Goal: Task Accomplishment & Management: Use online tool/utility

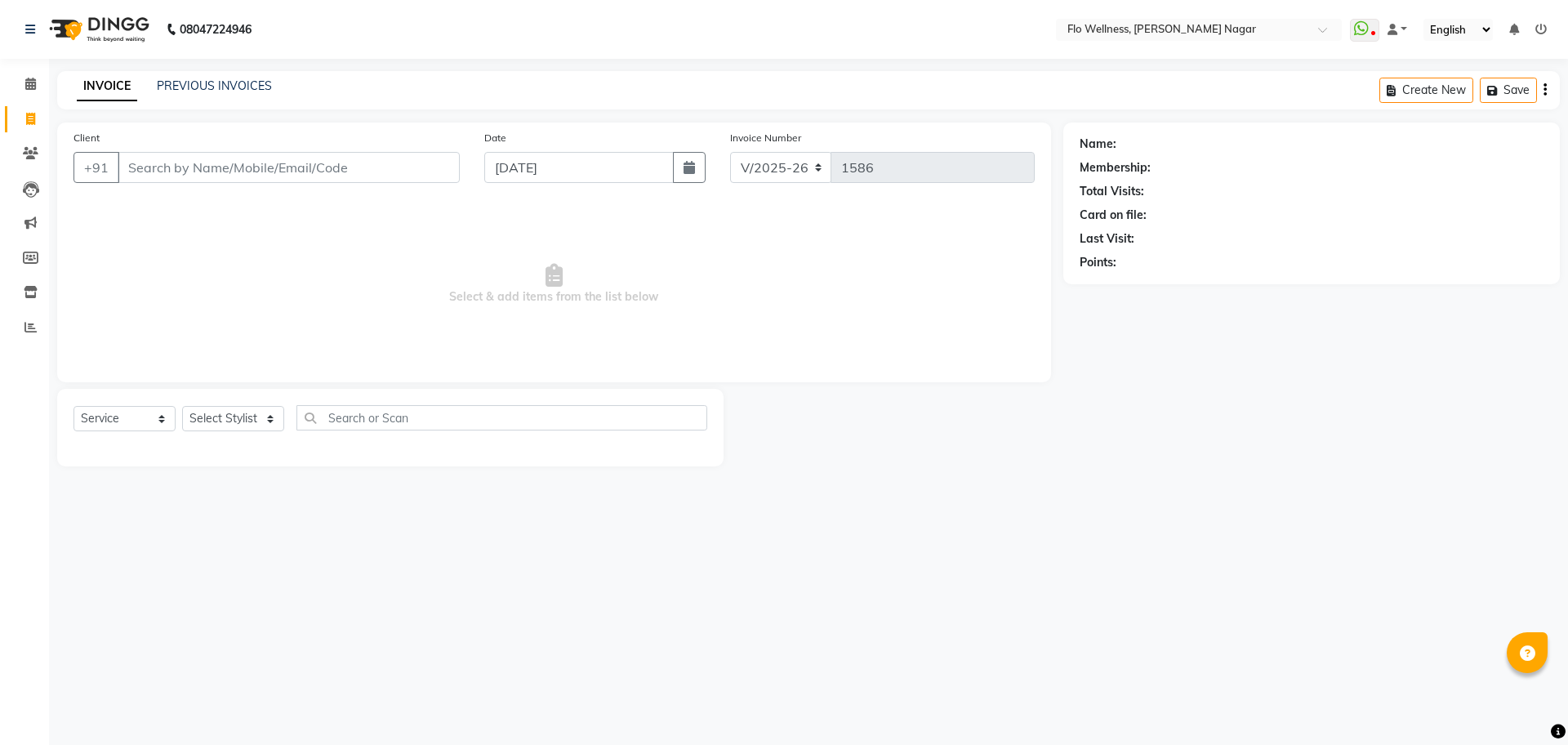
select select "4509"
select select "service"
click at [26, 319] on span at bounding box center [30, 328] width 29 height 19
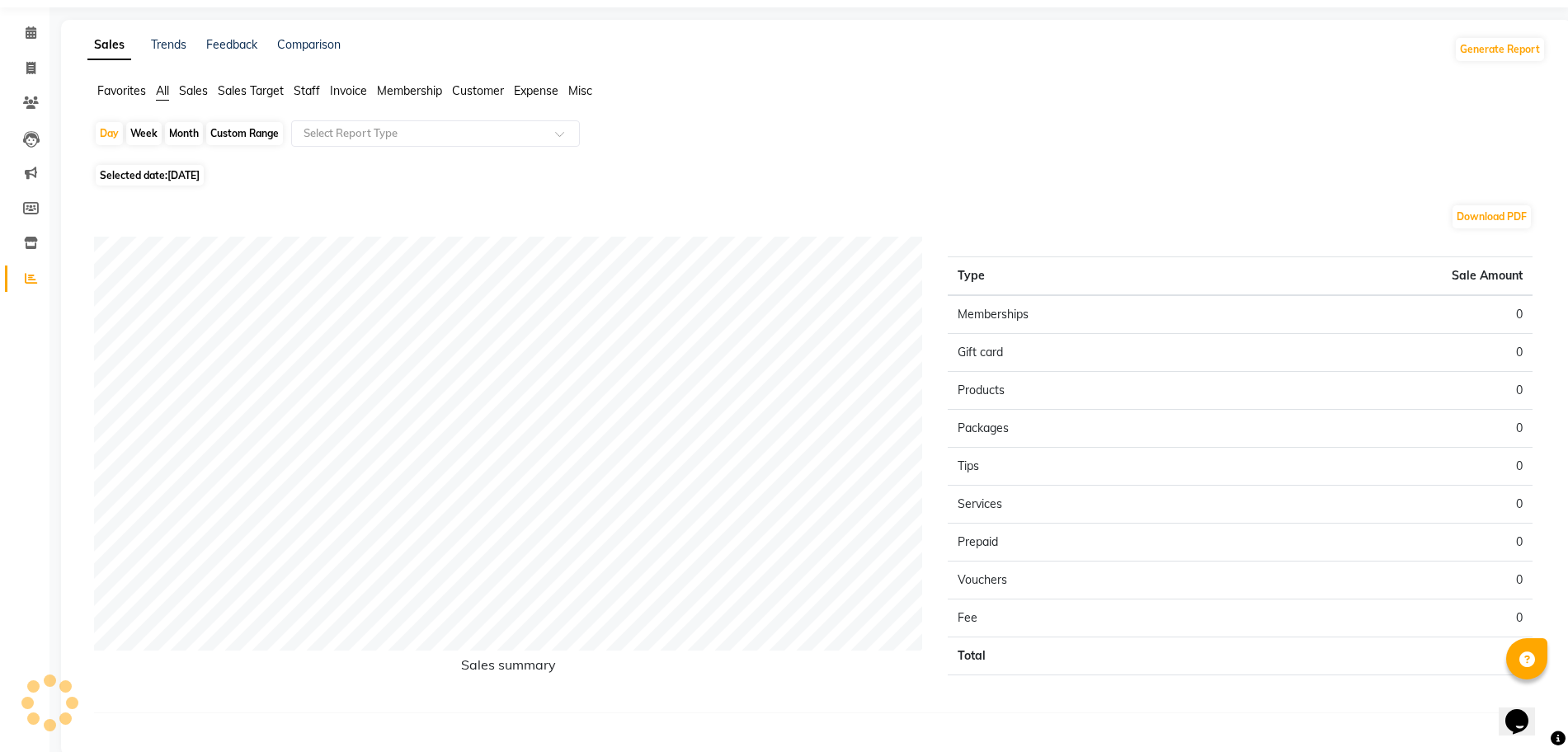
scroll to position [80, 0]
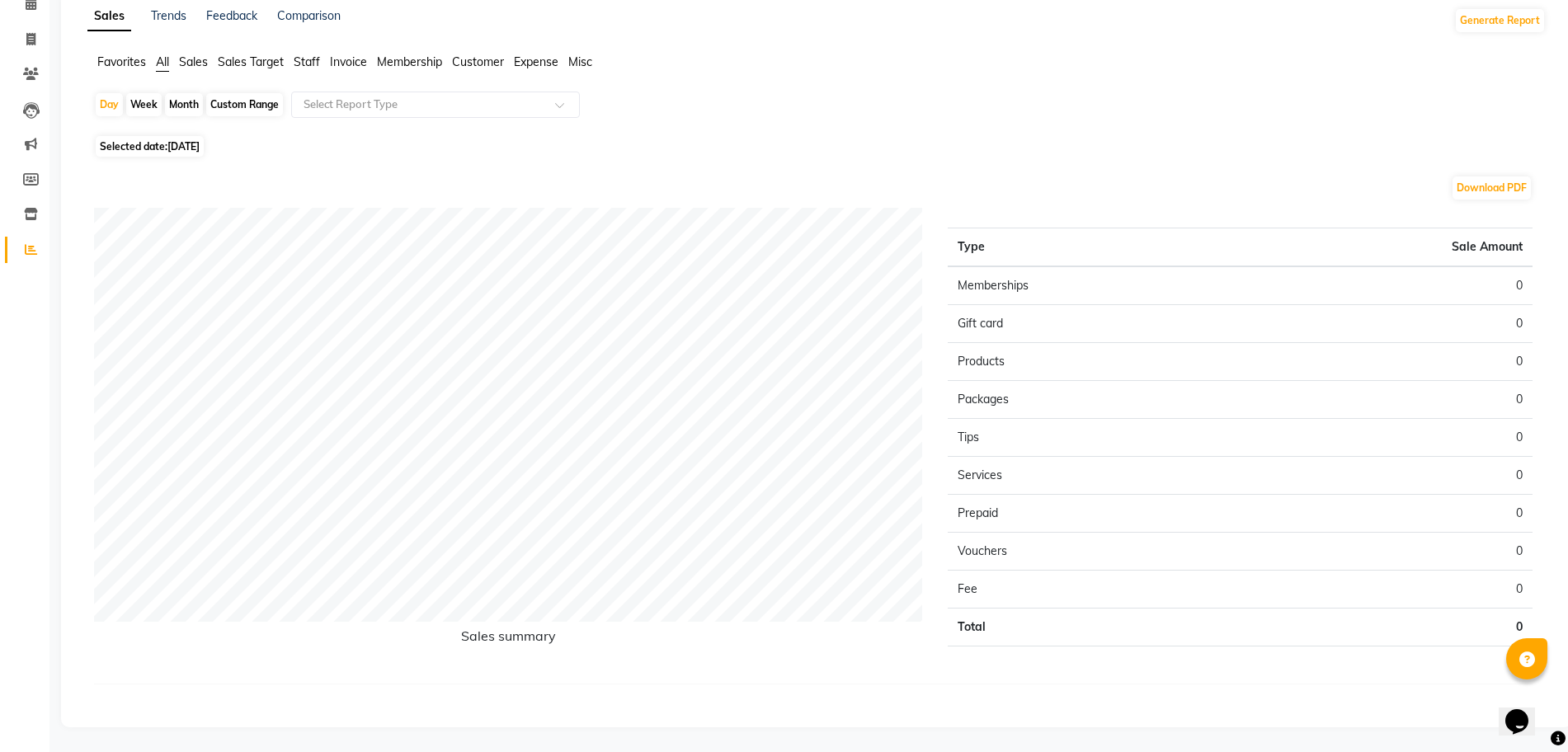
click at [183, 96] on div "Month" at bounding box center [184, 105] width 38 height 23
select select "9"
select select "2025"
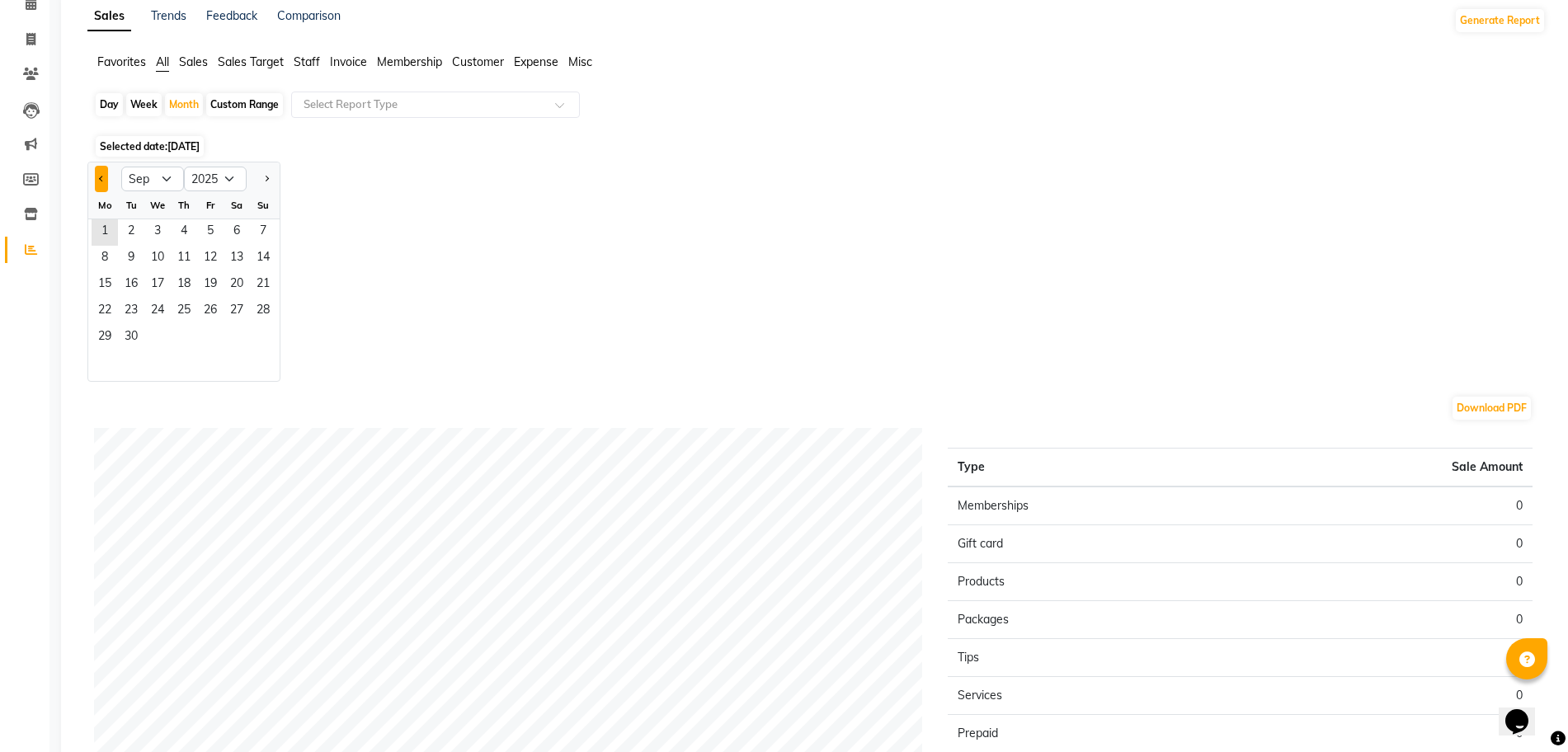
click at [103, 181] on button "Previous month" at bounding box center [101, 178] width 13 height 26
select select "8"
click at [219, 233] on span "1" at bounding box center [210, 233] width 26 height 26
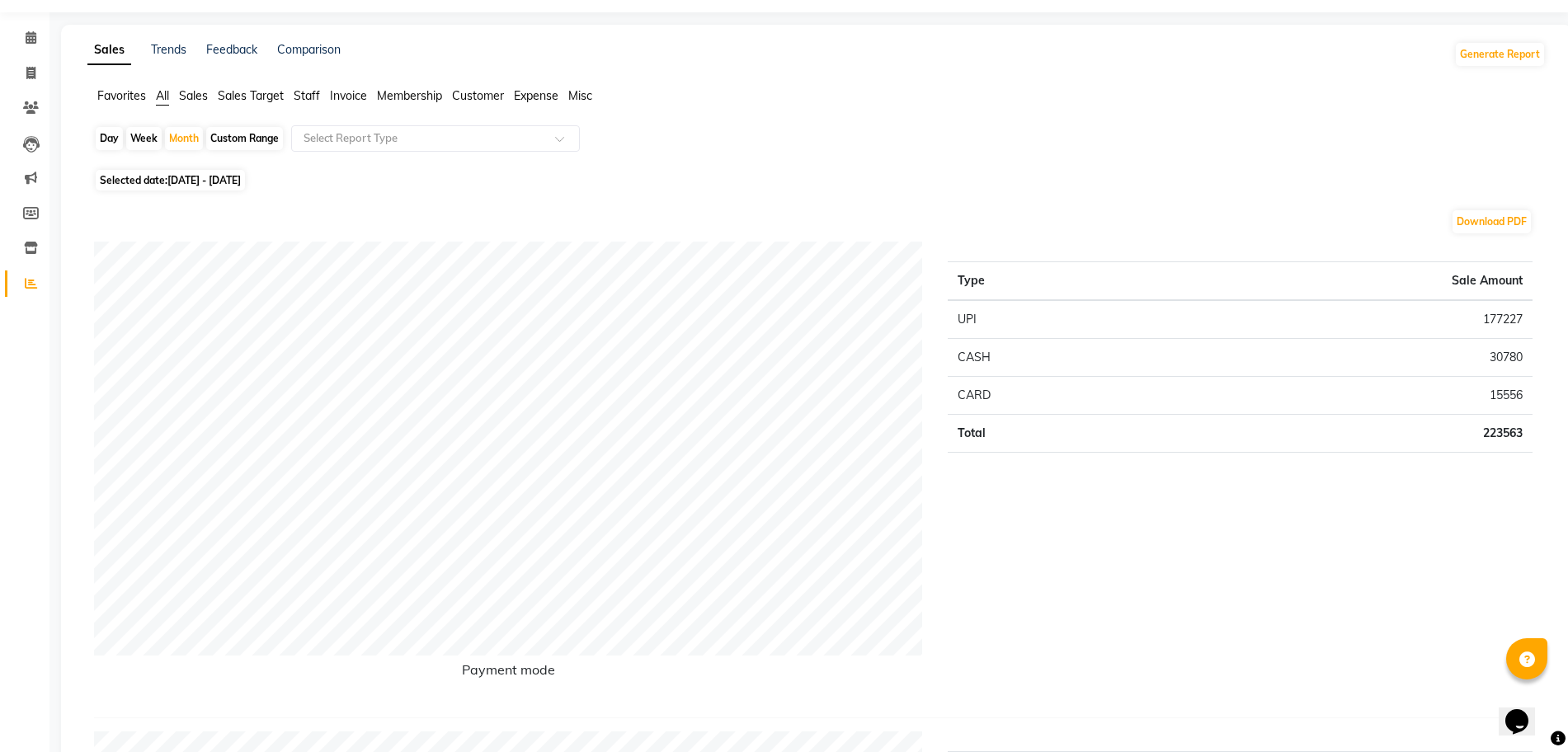
scroll to position [0, 0]
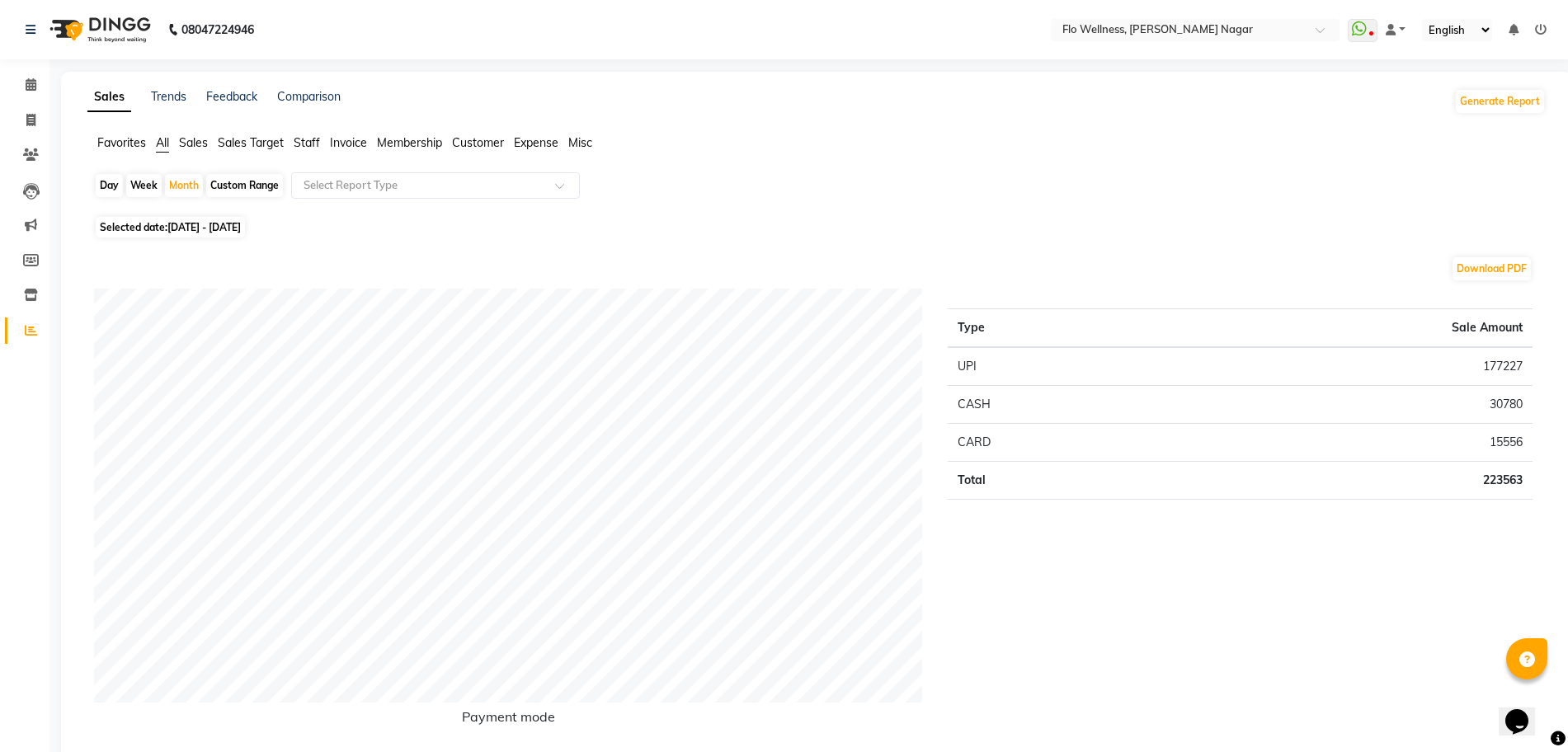
click at [311, 142] on span "Staff" at bounding box center [307, 143] width 26 height 15
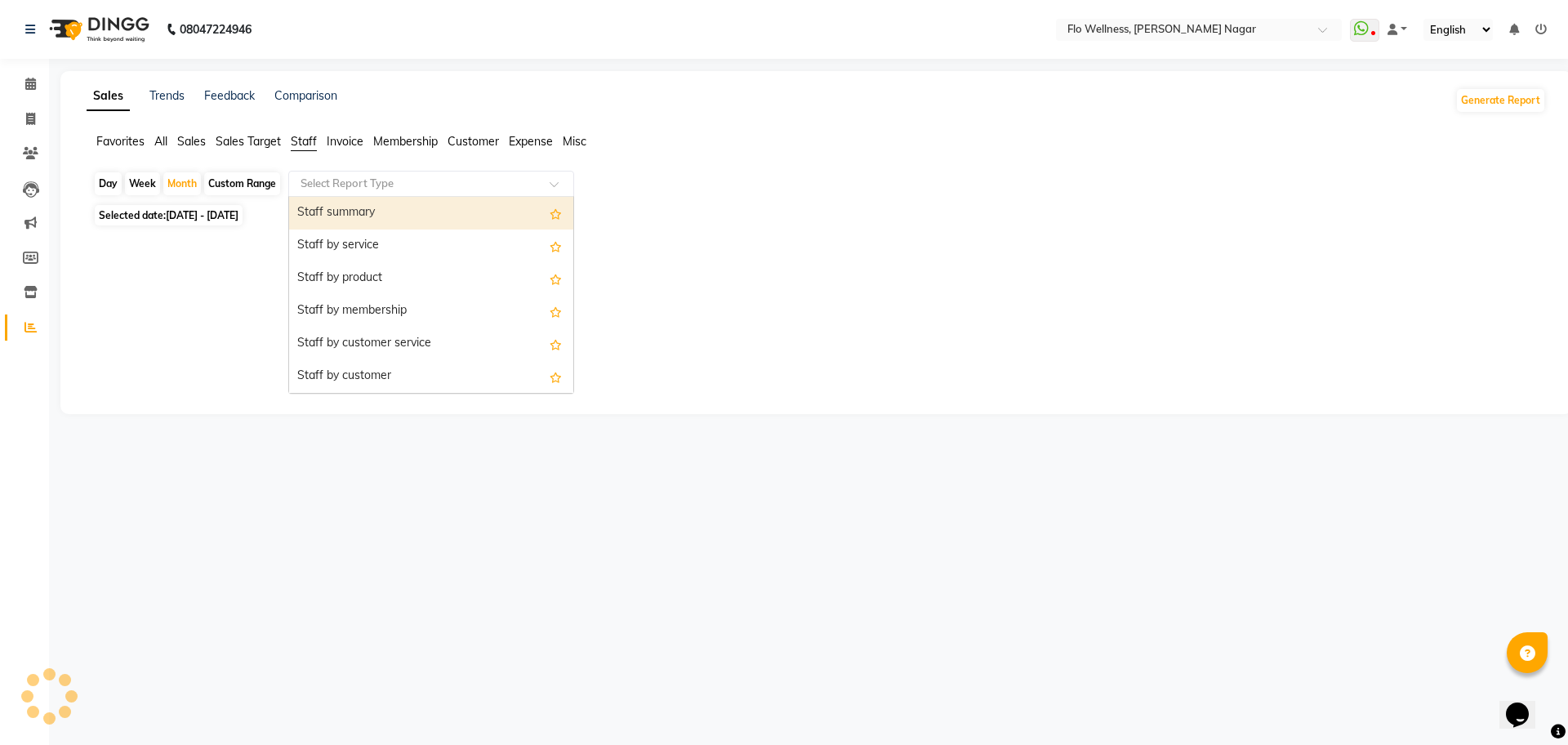
click at [369, 185] on input "text" at bounding box center [414, 184] width 235 height 16
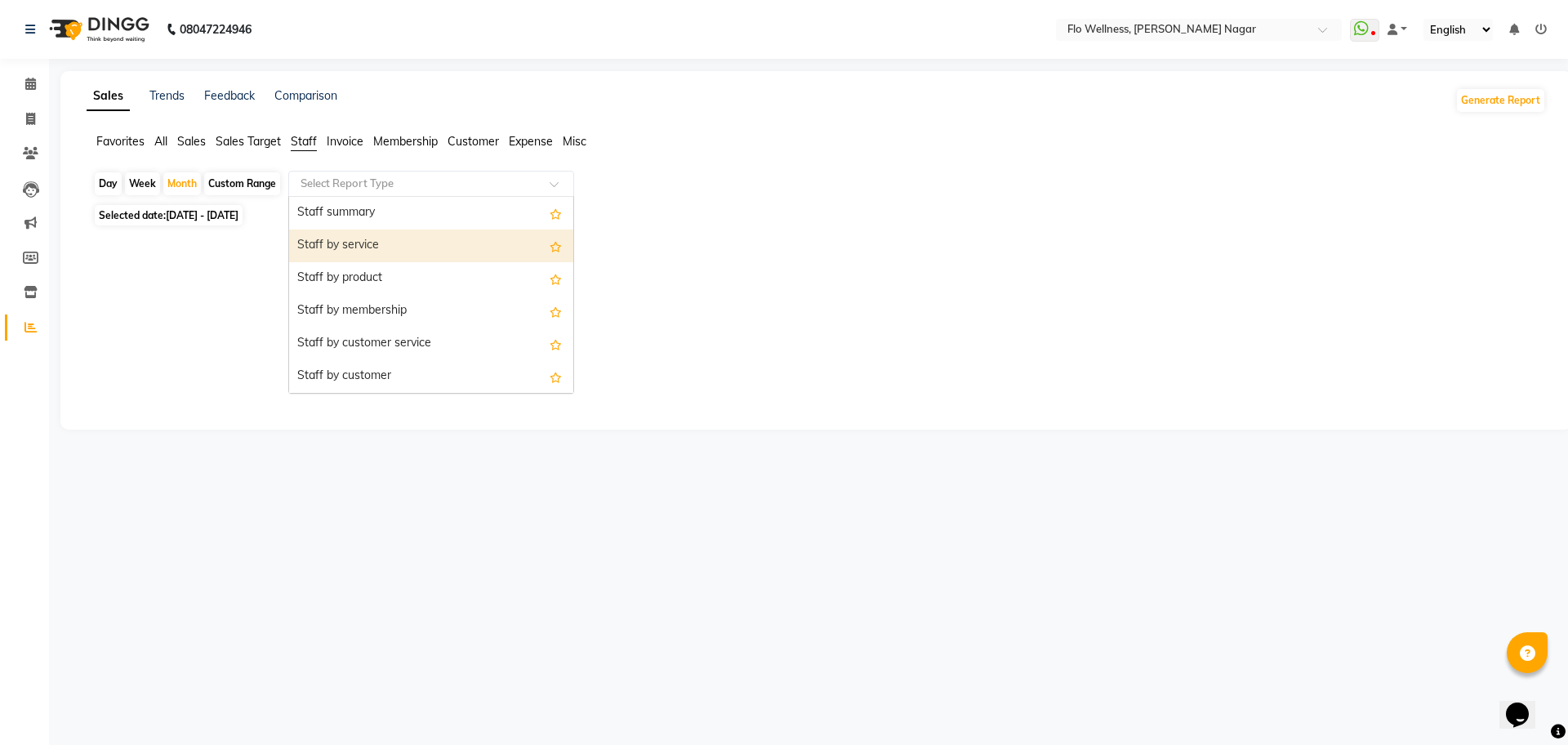
click at [368, 240] on div "Staff by service" at bounding box center [431, 246] width 284 height 33
click at [439, 178] on input "text" at bounding box center [414, 184] width 235 height 16
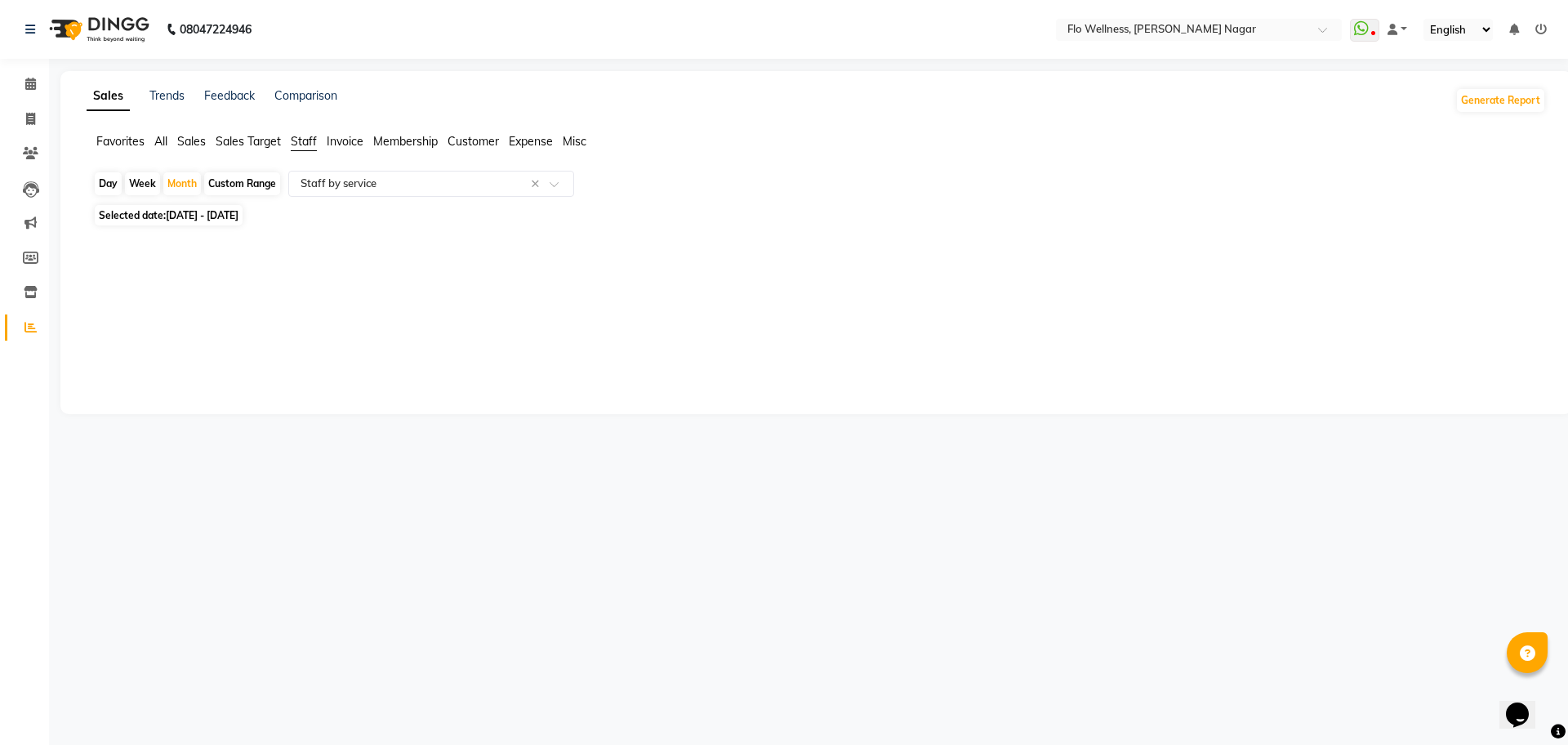
click at [249, 178] on div "Custom Range" at bounding box center [243, 184] width 76 height 23
select select "8"
select select "2025"
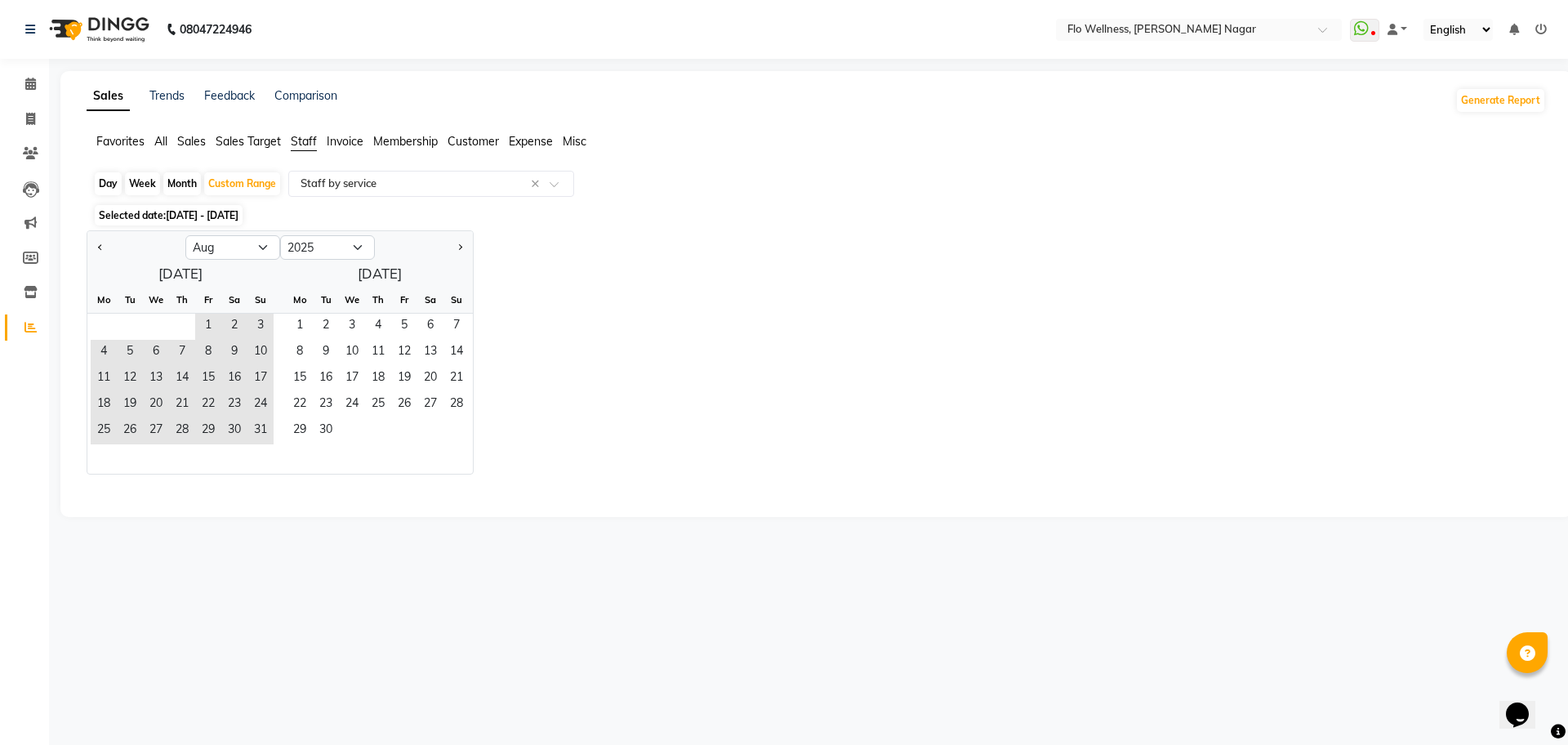
click at [713, 384] on div "Jan Feb Mar Apr May Jun [DATE] Aug Sep Oct Nov [DATE] 2016 2017 2018 2019 2020 …" at bounding box center [816, 353] width 1459 height 244
click at [788, 342] on div "Jan Feb Mar Apr May Jun [DATE] Aug Sep Oct Nov [DATE] 2016 2017 2018 2019 2020 …" at bounding box center [816, 353] width 1459 height 244
click at [183, 175] on div "Month" at bounding box center [182, 184] width 37 height 23
select select "8"
select select "2025"
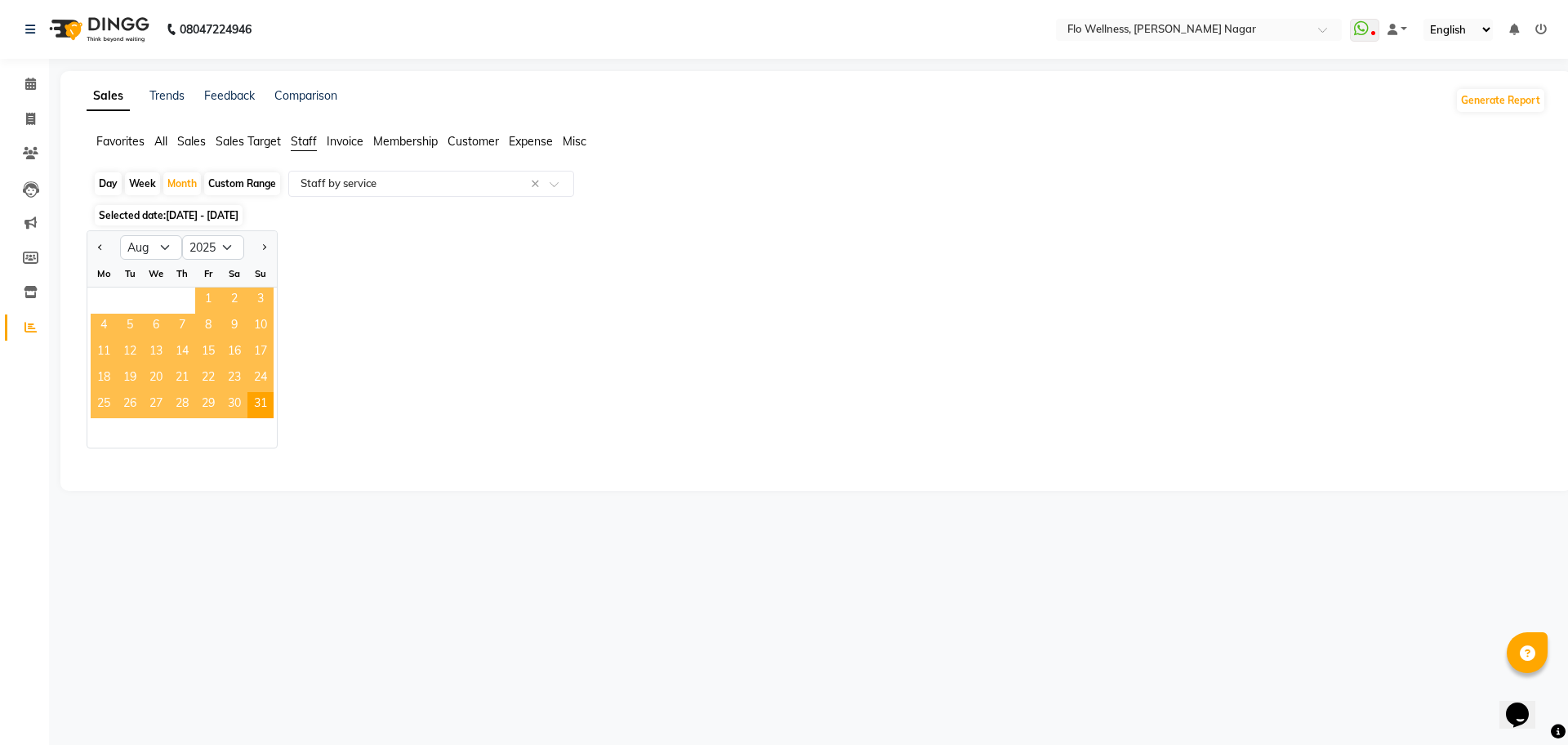
click at [208, 299] on span "1" at bounding box center [208, 301] width 26 height 26
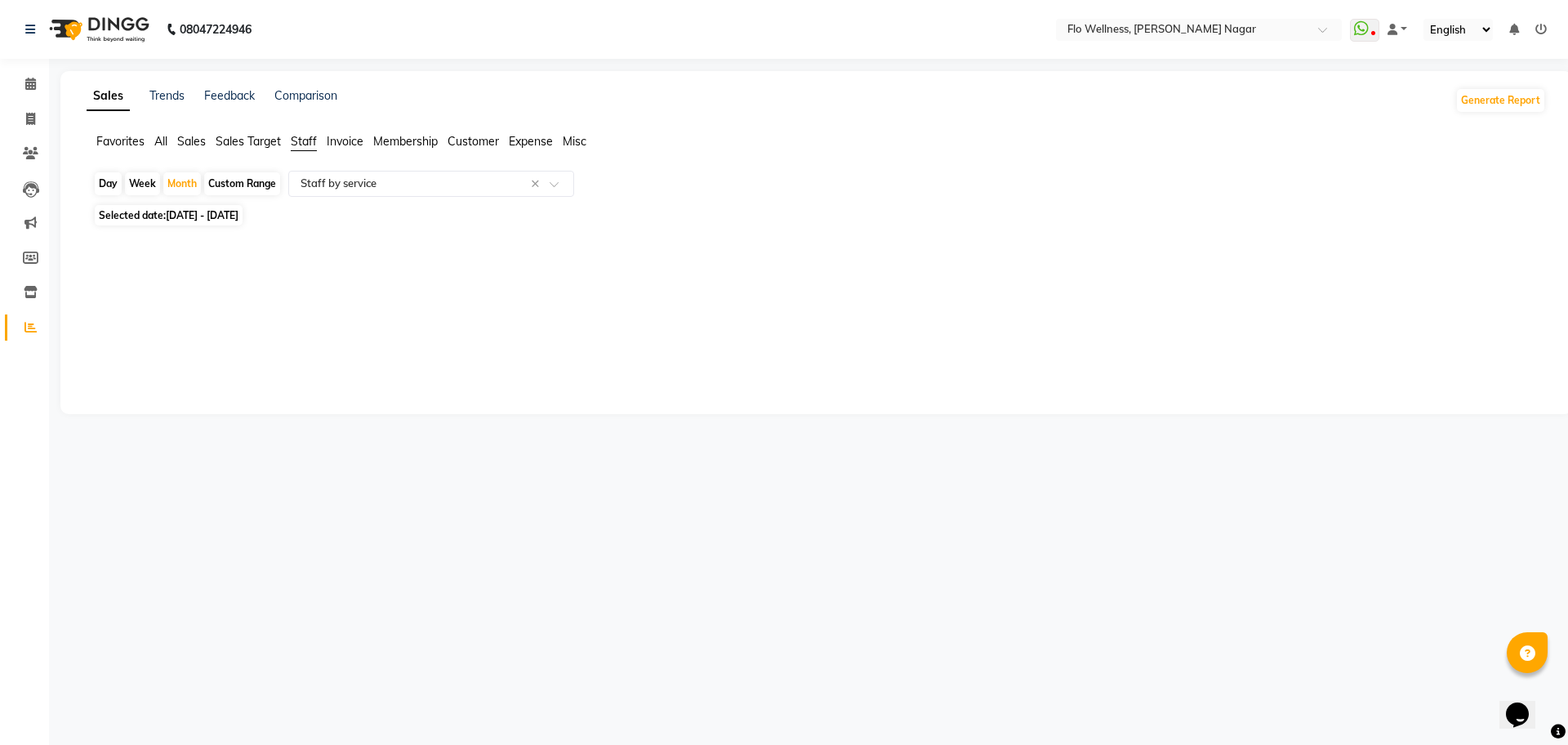
click at [260, 135] on span "Sales Target" at bounding box center [248, 141] width 65 height 15
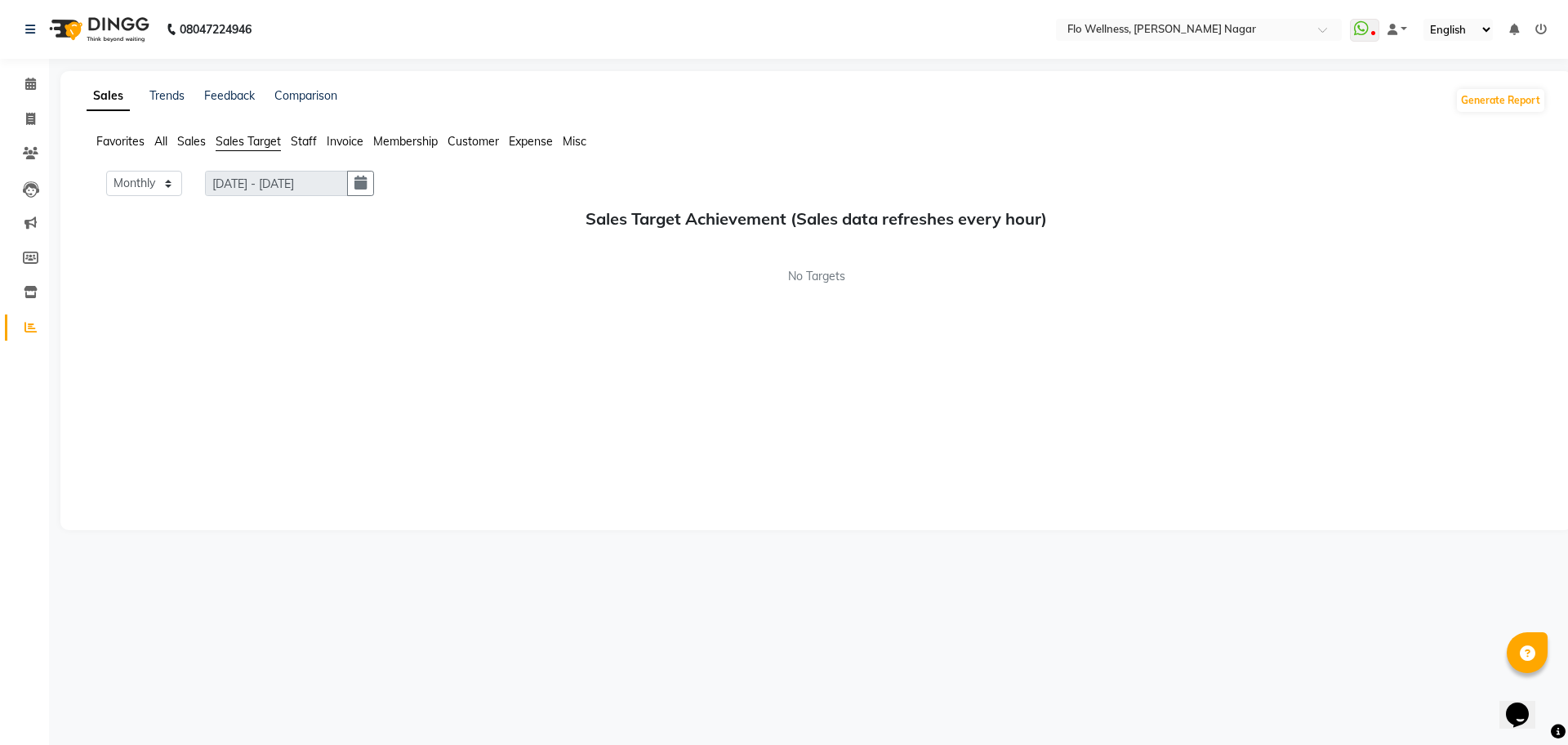
click at [202, 142] on span "Sales" at bounding box center [191, 141] width 29 height 15
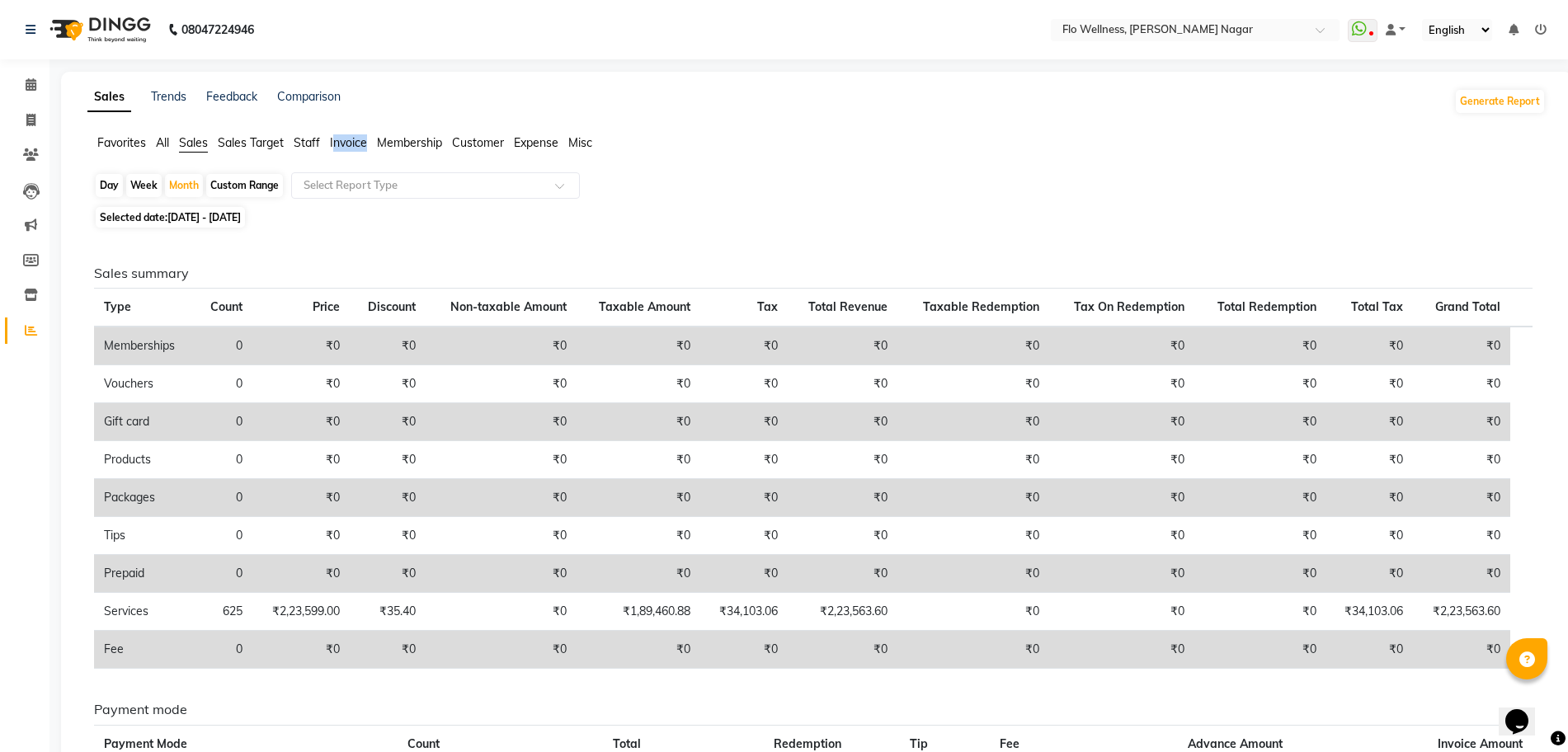
drag, startPoint x: 333, startPoint y: 137, endPoint x: 369, endPoint y: 126, distance: 37.6
click at [369, 126] on div "Sales Trends Feedback Comparison Generate Report Favorites All Sales Sales Targ…" at bounding box center [816, 505] width 1511 height 868
click at [354, 140] on span "Invoice" at bounding box center [348, 143] width 37 height 15
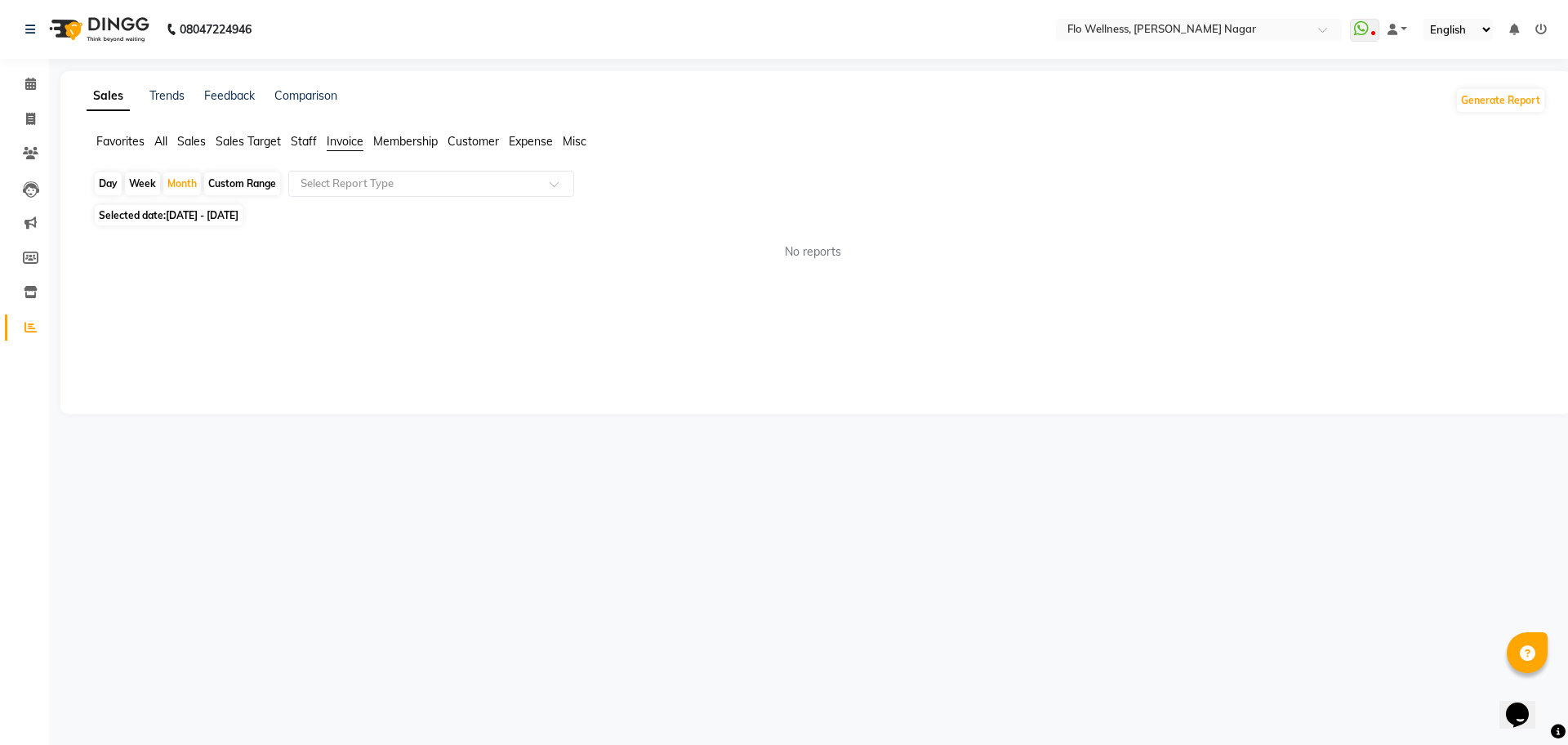
click at [429, 138] on span "Membership" at bounding box center [405, 141] width 64 height 15
click at [308, 127] on div "Sales Trends Feedback Comparison Generate Report Favorites All Sales Sales Targ…" at bounding box center [816, 243] width 1512 height 343
click at [308, 140] on span "Staff" at bounding box center [304, 141] width 26 height 15
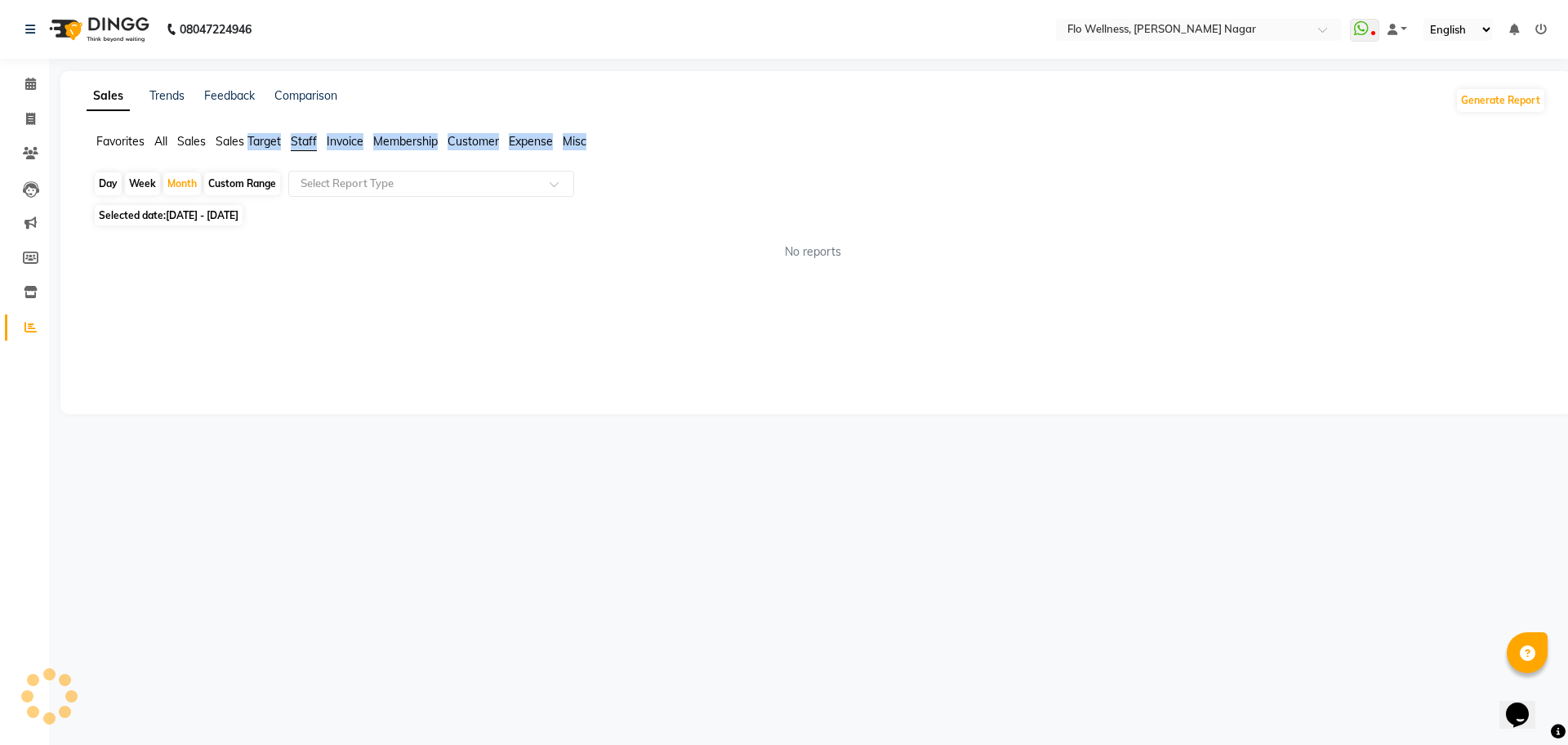
click at [259, 149] on li "Sales Target" at bounding box center [248, 142] width 65 height 17
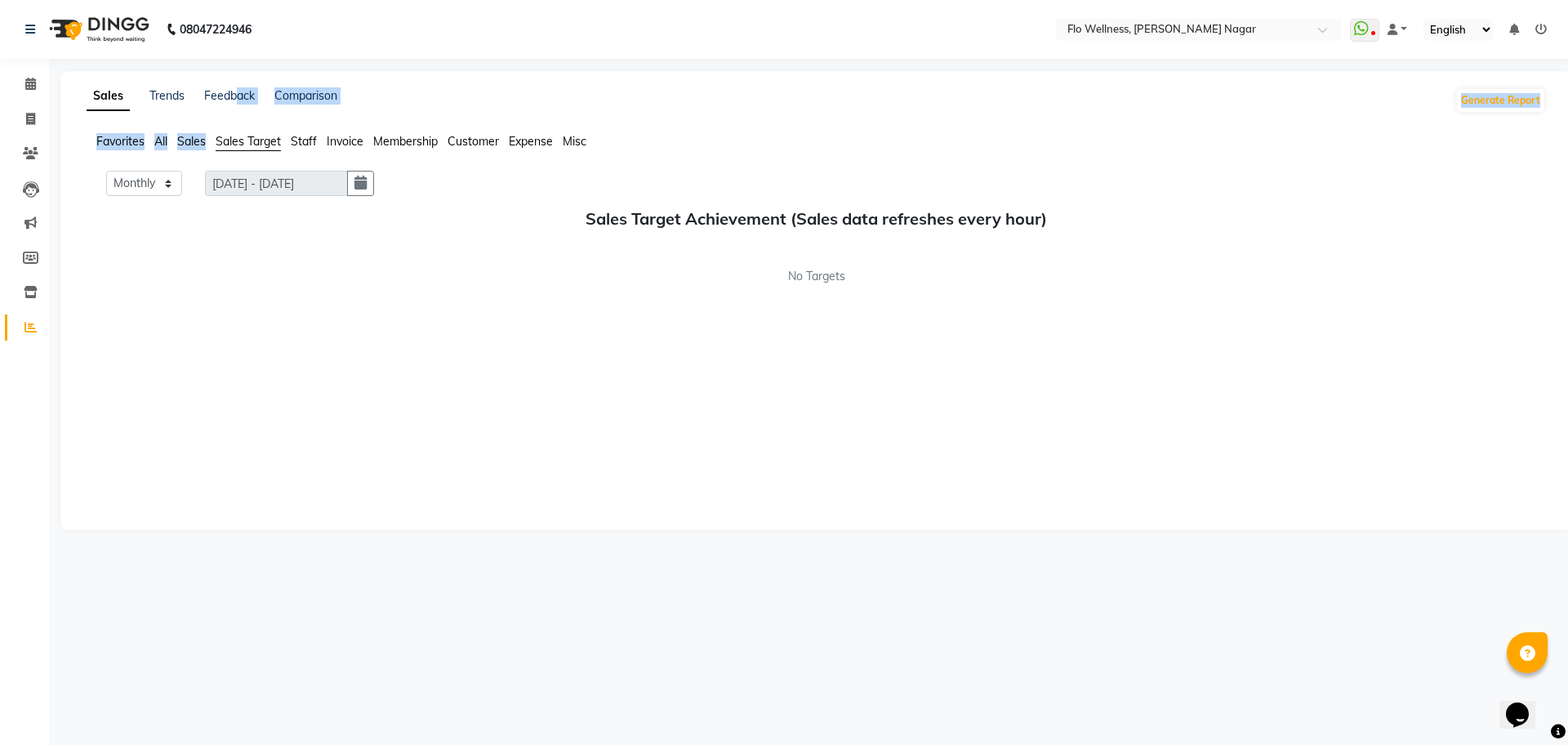
click at [193, 153] on div "Sales Trends Feedback Comparison Generate Report Favorites All Sales Sales Targ…" at bounding box center [816, 301] width 1512 height 459
click at [193, 153] on div "Favorites All Sales Sales Target Staff Invoice Membership Customer Expense Misc" at bounding box center [816, 149] width 1484 height 31
click at [189, 137] on span "Sales" at bounding box center [191, 141] width 29 height 15
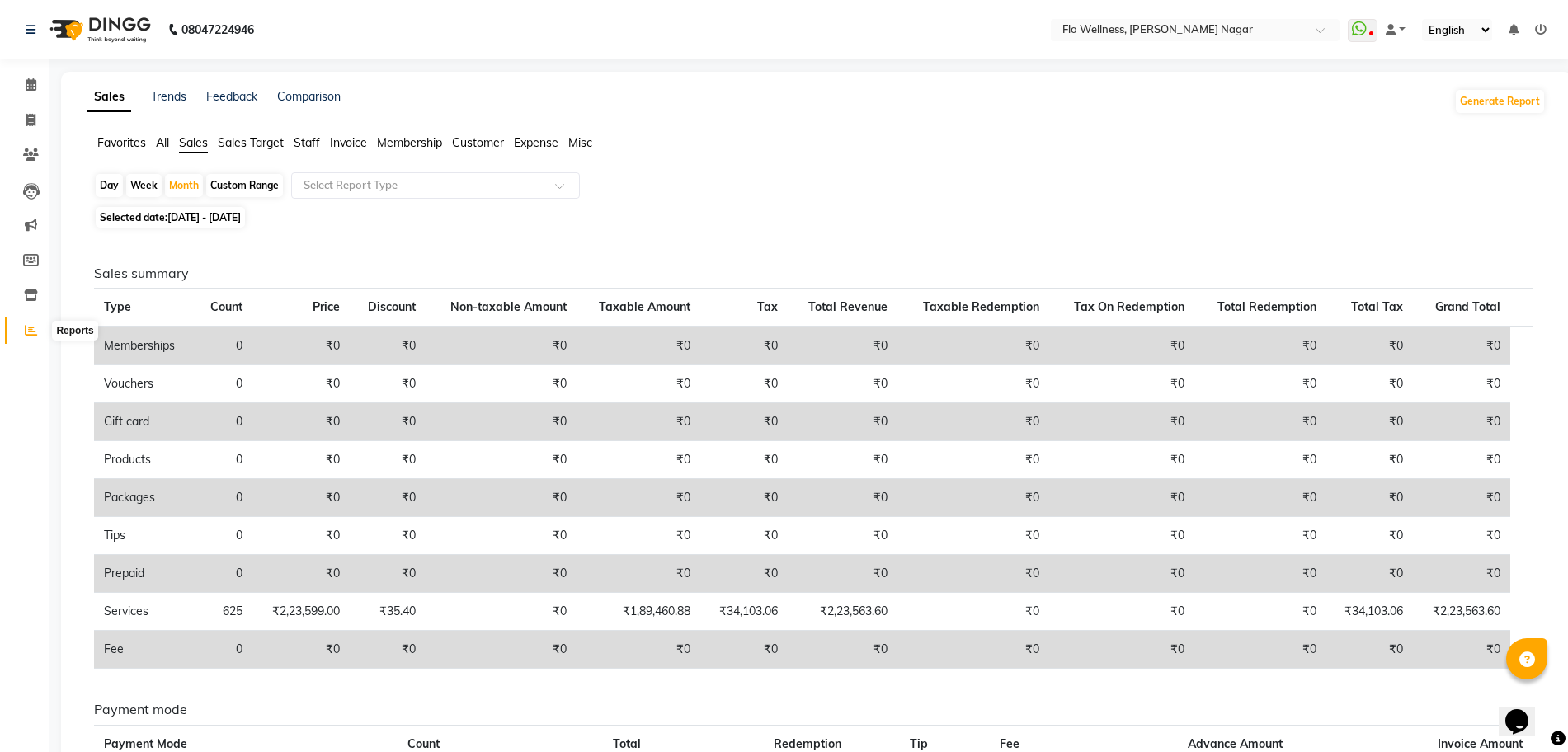
click at [37, 329] on span at bounding box center [31, 331] width 29 height 19
click at [313, 136] on span "Staff" at bounding box center [307, 143] width 26 height 15
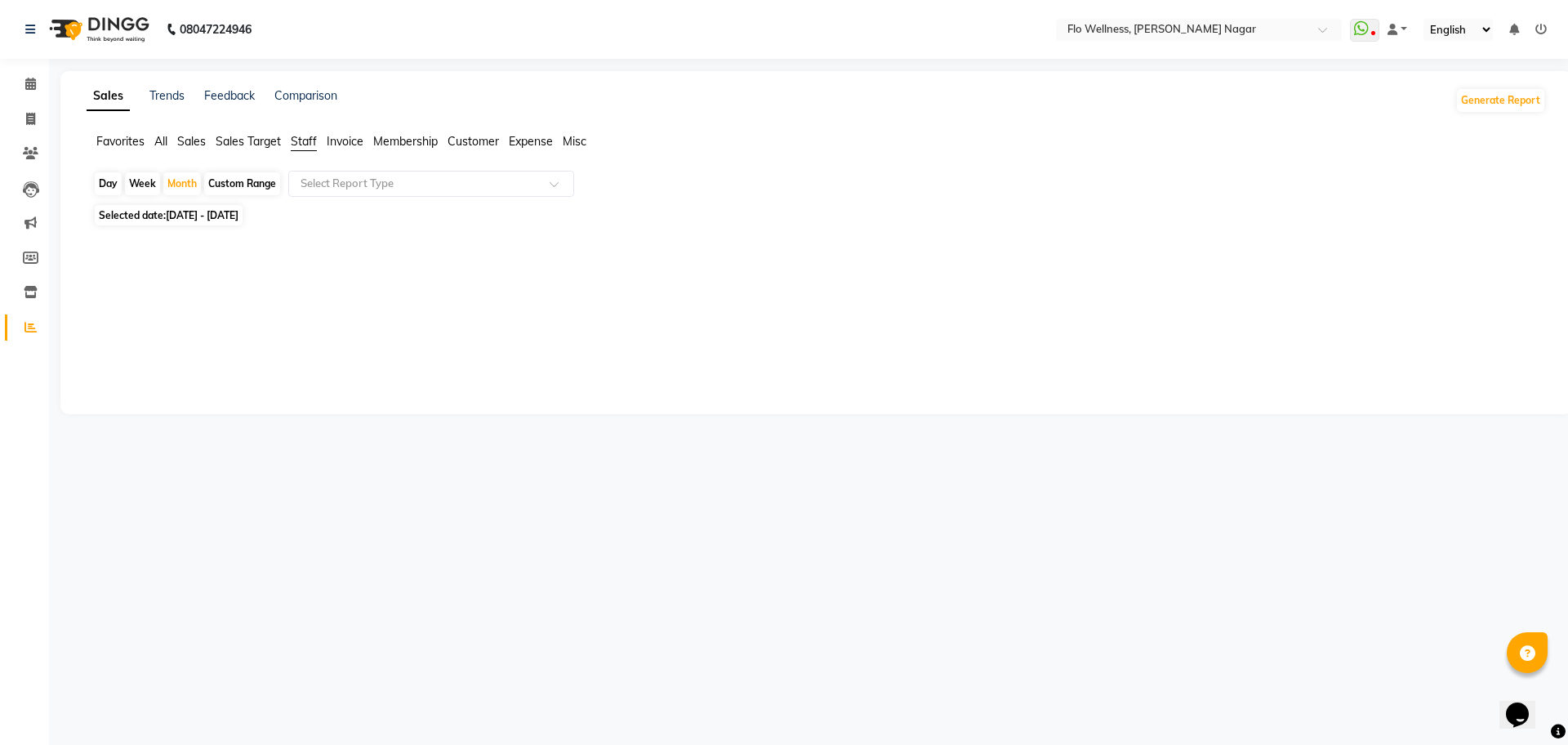
click at [360, 134] on span "Invoice" at bounding box center [345, 141] width 36 height 15
click at [426, 134] on span "Membership" at bounding box center [405, 141] width 64 height 15
click at [456, 133] on li "Customer" at bounding box center [473, 142] width 51 height 17
click at [548, 149] on li "Expense" at bounding box center [530, 142] width 44 height 17
click at [581, 130] on div "Sales Trends Feedback Comparison Generate Report Favorites All Sales Sales Targ…" at bounding box center [816, 243] width 1512 height 343
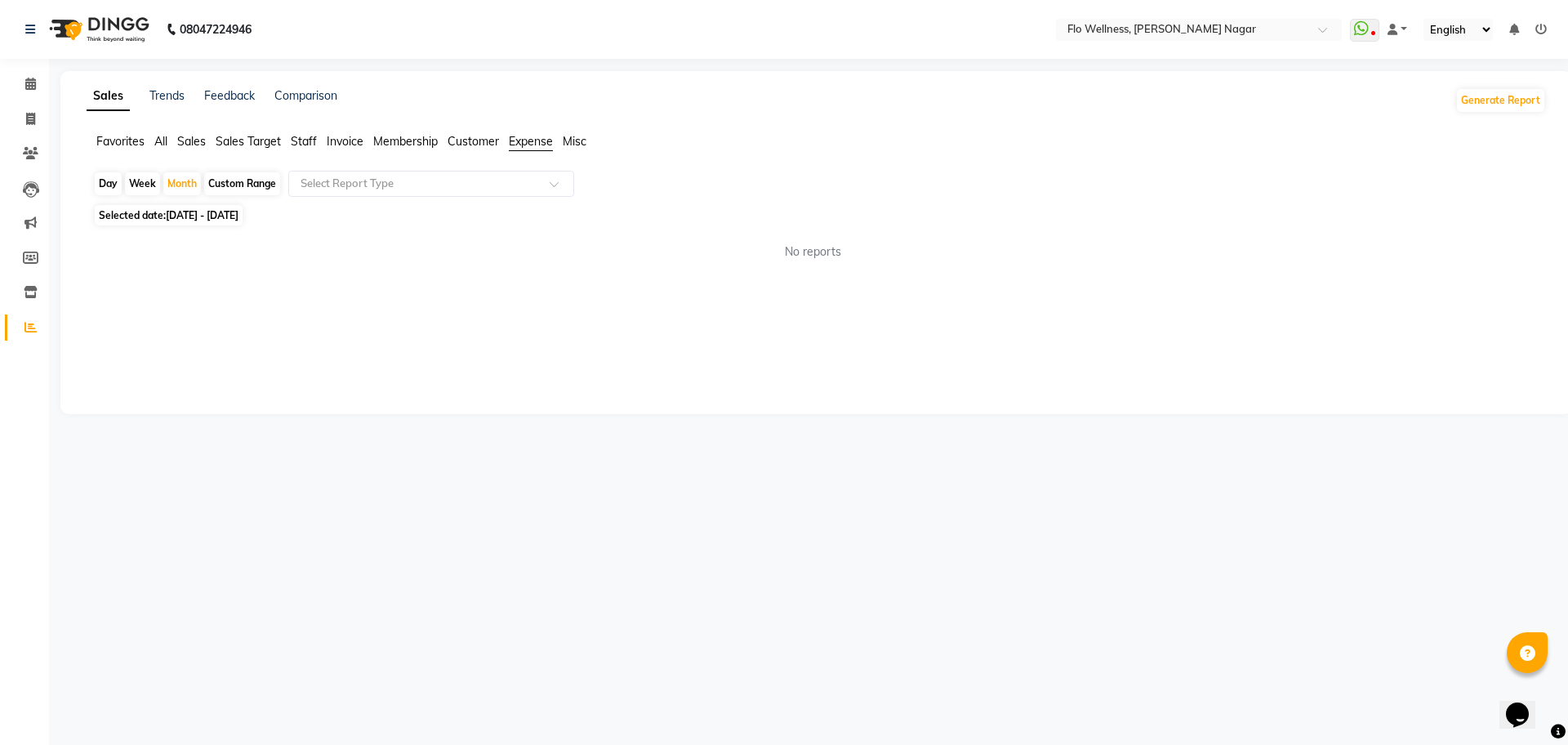
click at [562, 140] on ul "Favorites All Sales Sales Target Staff Invoice Membership Customer Expense Misc" at bounding box center [816, 142] width 1459 height 18
click at [190, 139] on span "Sales" at bounding box center [191, 141] width 29 height 15
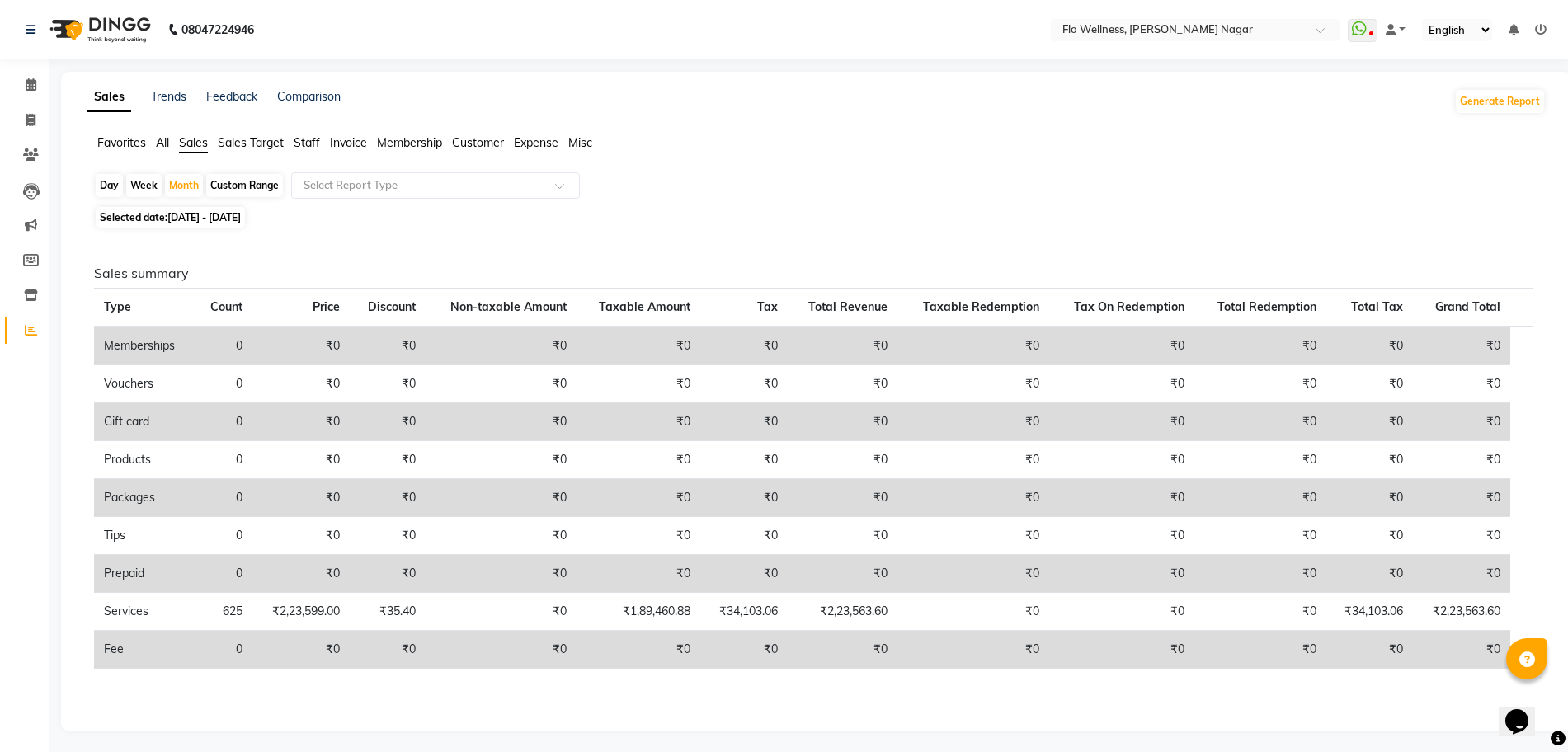
click at [155, 143] on ul "Favorites All Sales Sales Target Staff Invoice Membership Customer Expense Misc" at bounding box center [816, 143] width 1458 height 18
click at [158, 141] on span "All" at bounding box center [162, 143] width 13 height 15
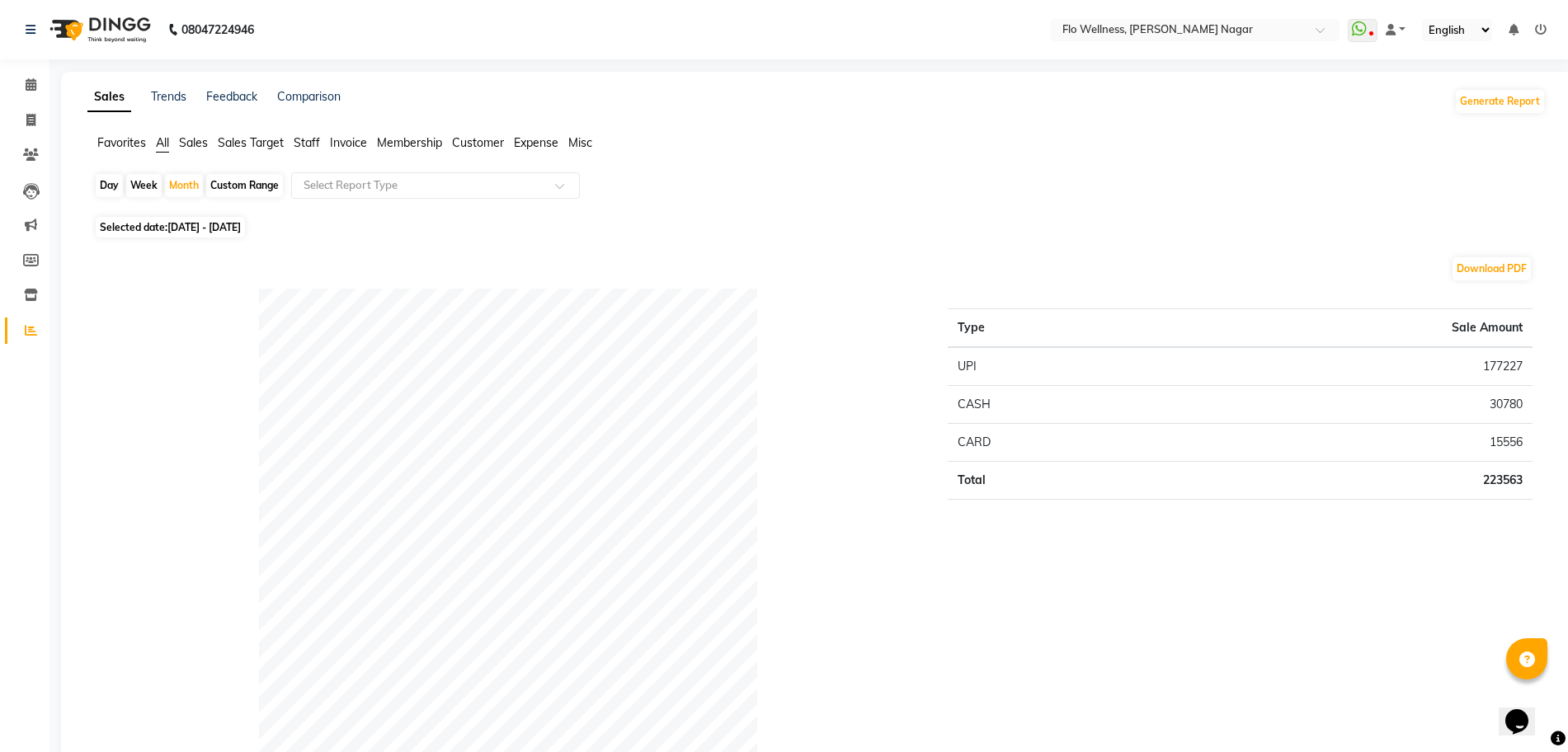
click at [1032, 611] on div "Type Sale Amount UPI 177227 CASH 30780 CARD 15556 Total 223563" at bounding box center [1240, 561] width 610 height 547
click at [120, 135] on li "Favorites" at bounding box center [122, 143] width 49 height 17
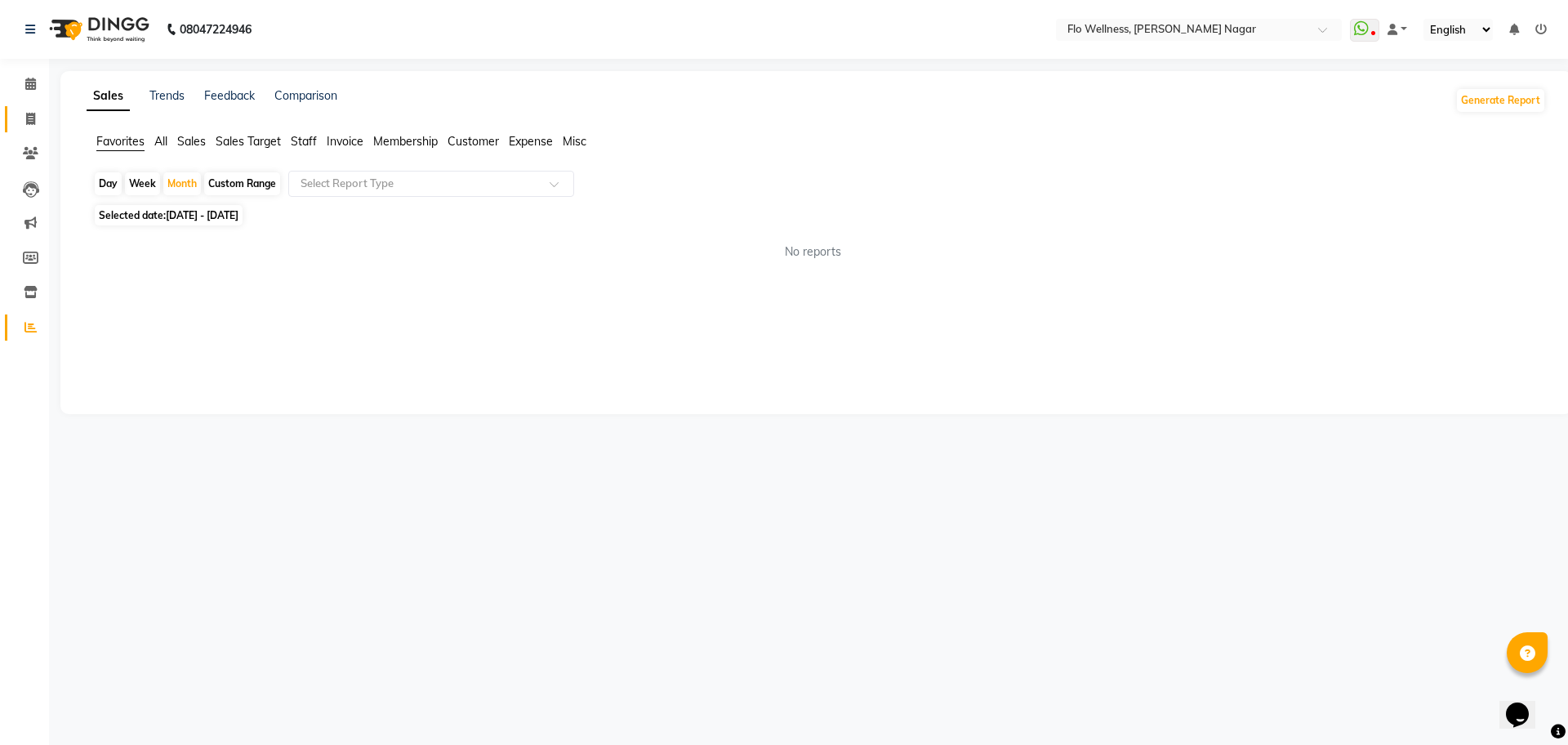
click at [10, 113] on link "Invoice" at bounding box center [24, 120] width 39 height 27
select select "service"
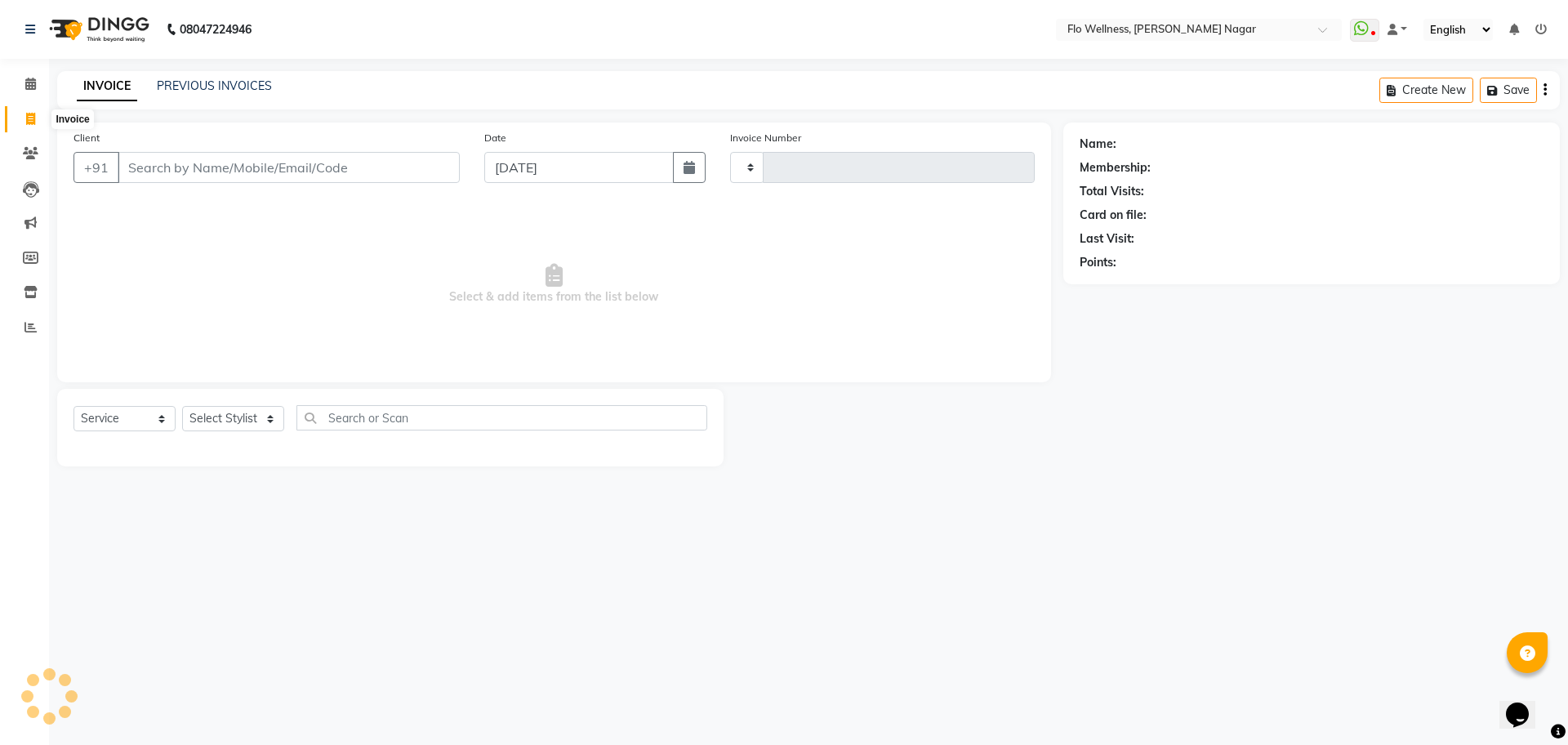
type input "1586"
select select "4509"
